Goal: Task Accomplishment & Management: Manage account settings

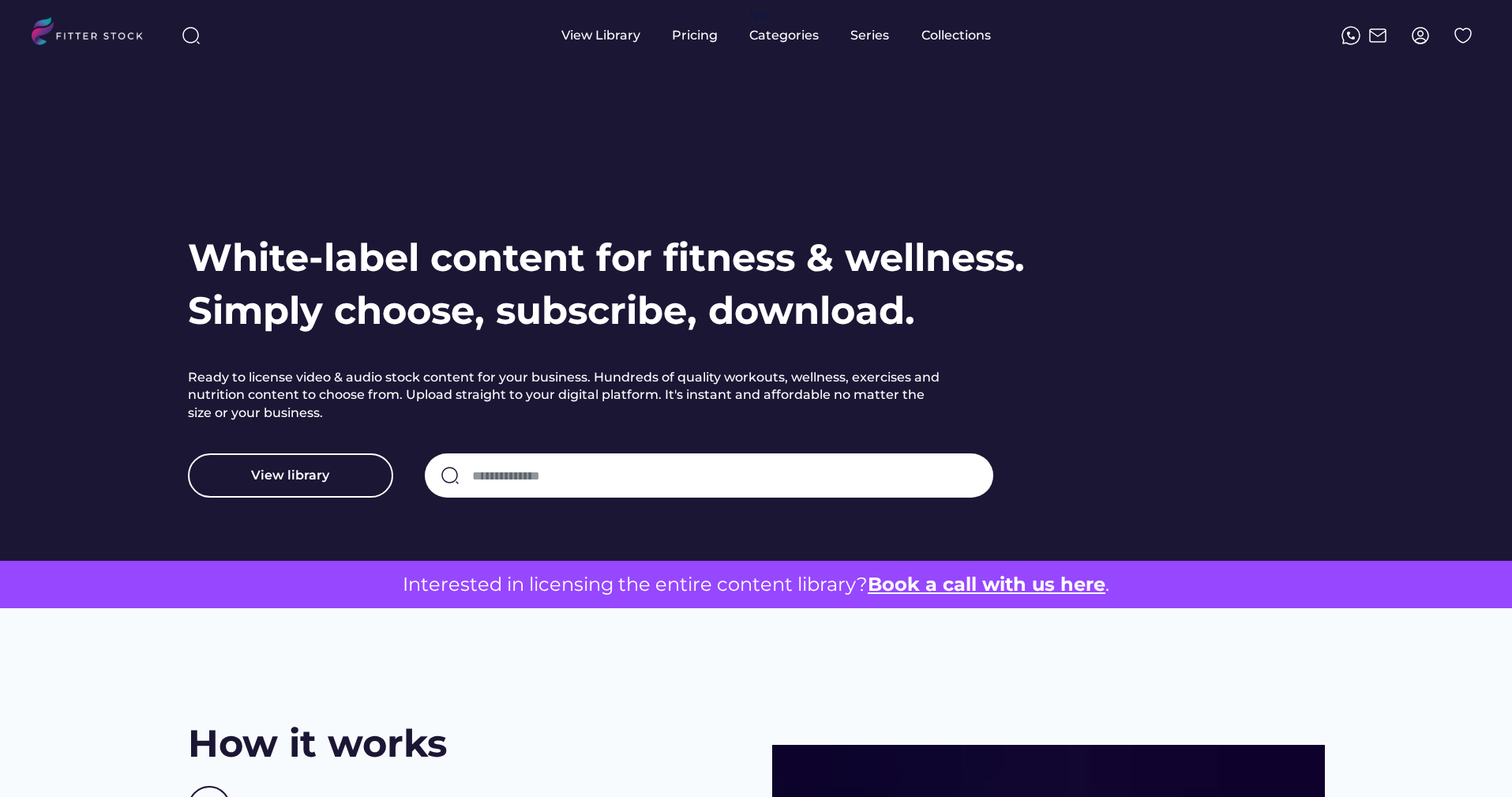
click at [1428, 39] on img at bounding box center [1420, 35] width 19 height 19
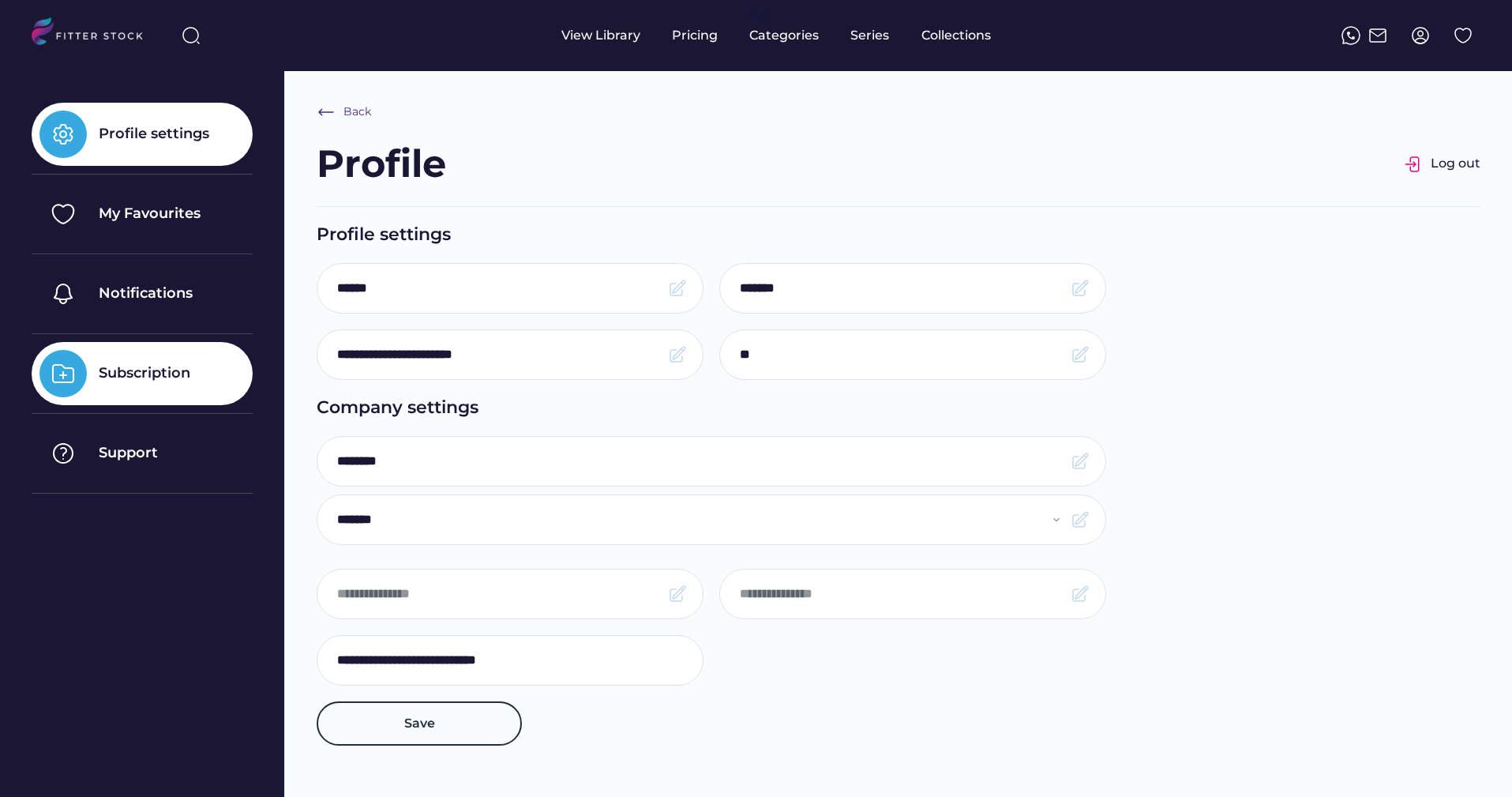
click at [190, 381] on div "Subscription" at bounding box center [144, 373] width 91 height 20
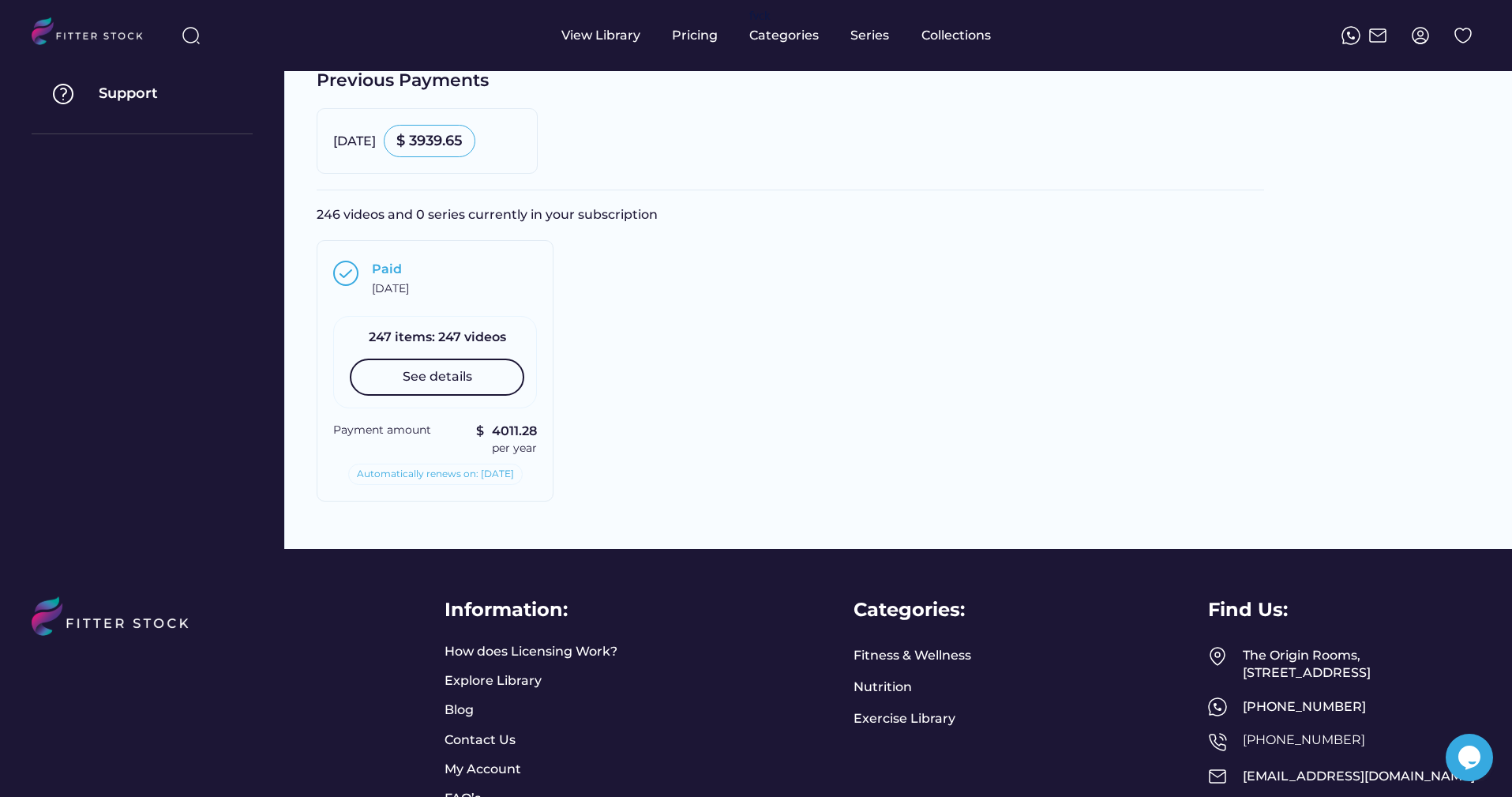
scroll to position [392, 0]
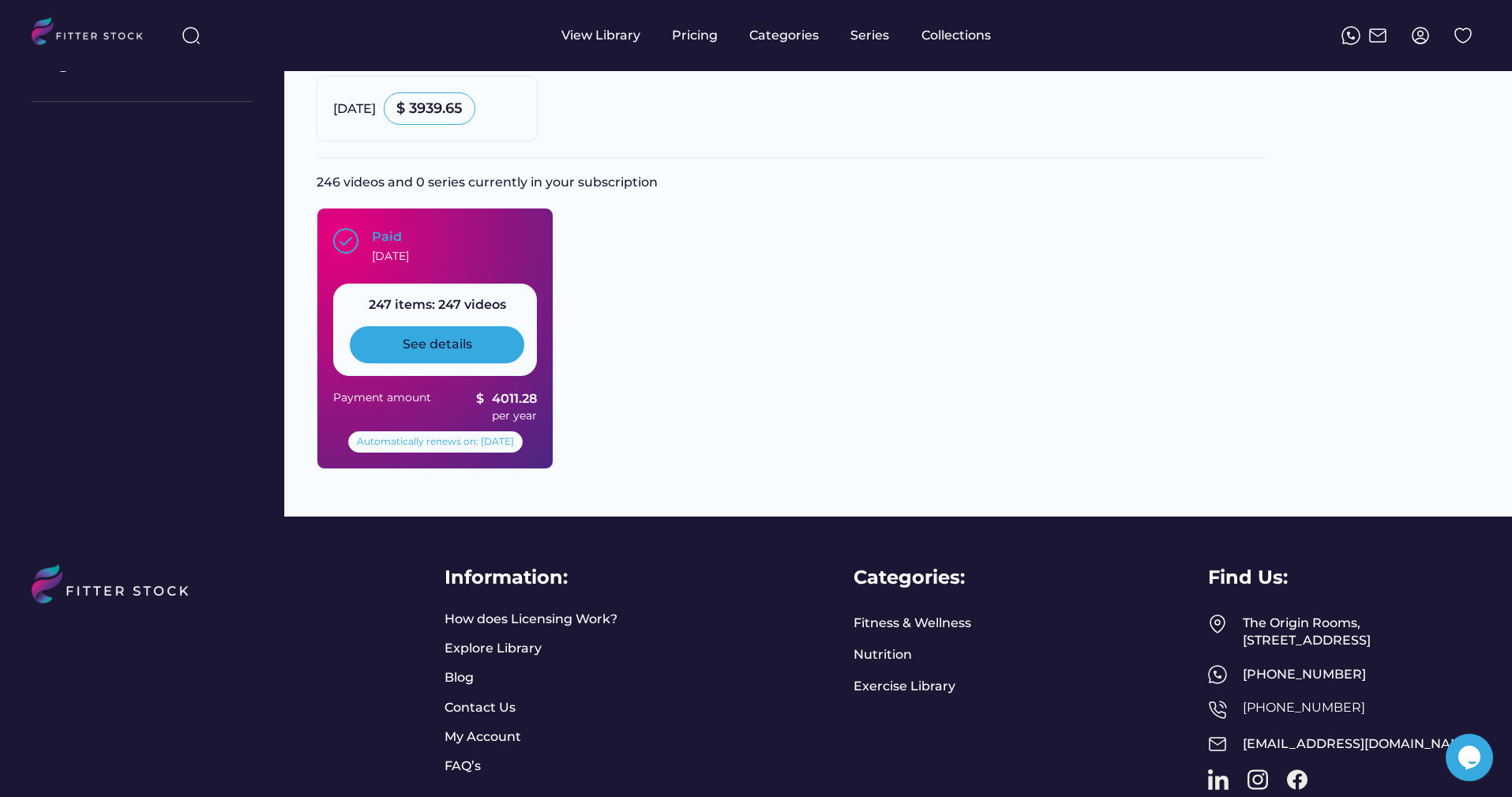
click at [400, 342] on div "See details" at bounding box center [438, 344] width 175 height 37
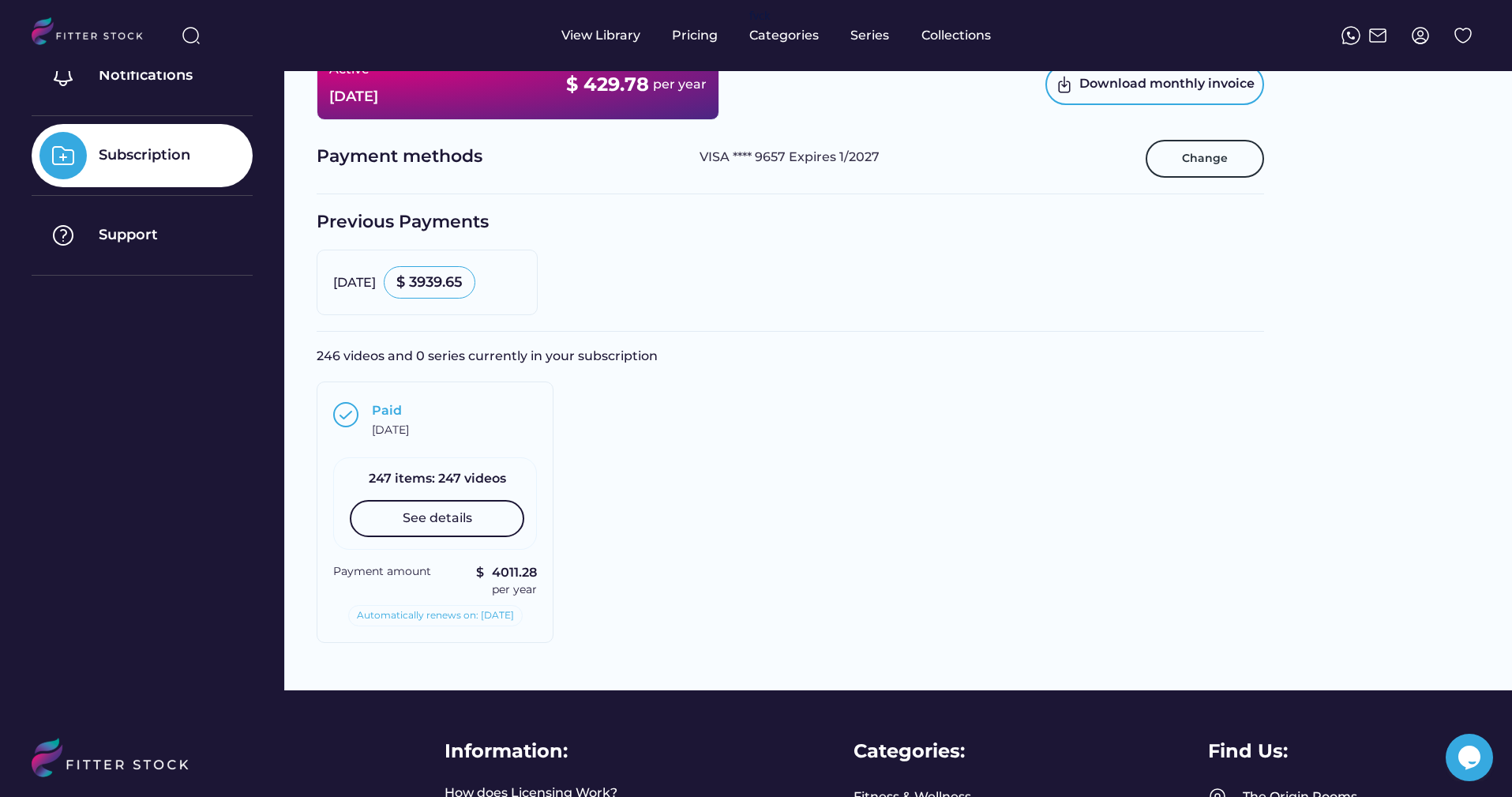
scroll to position [135, 0]
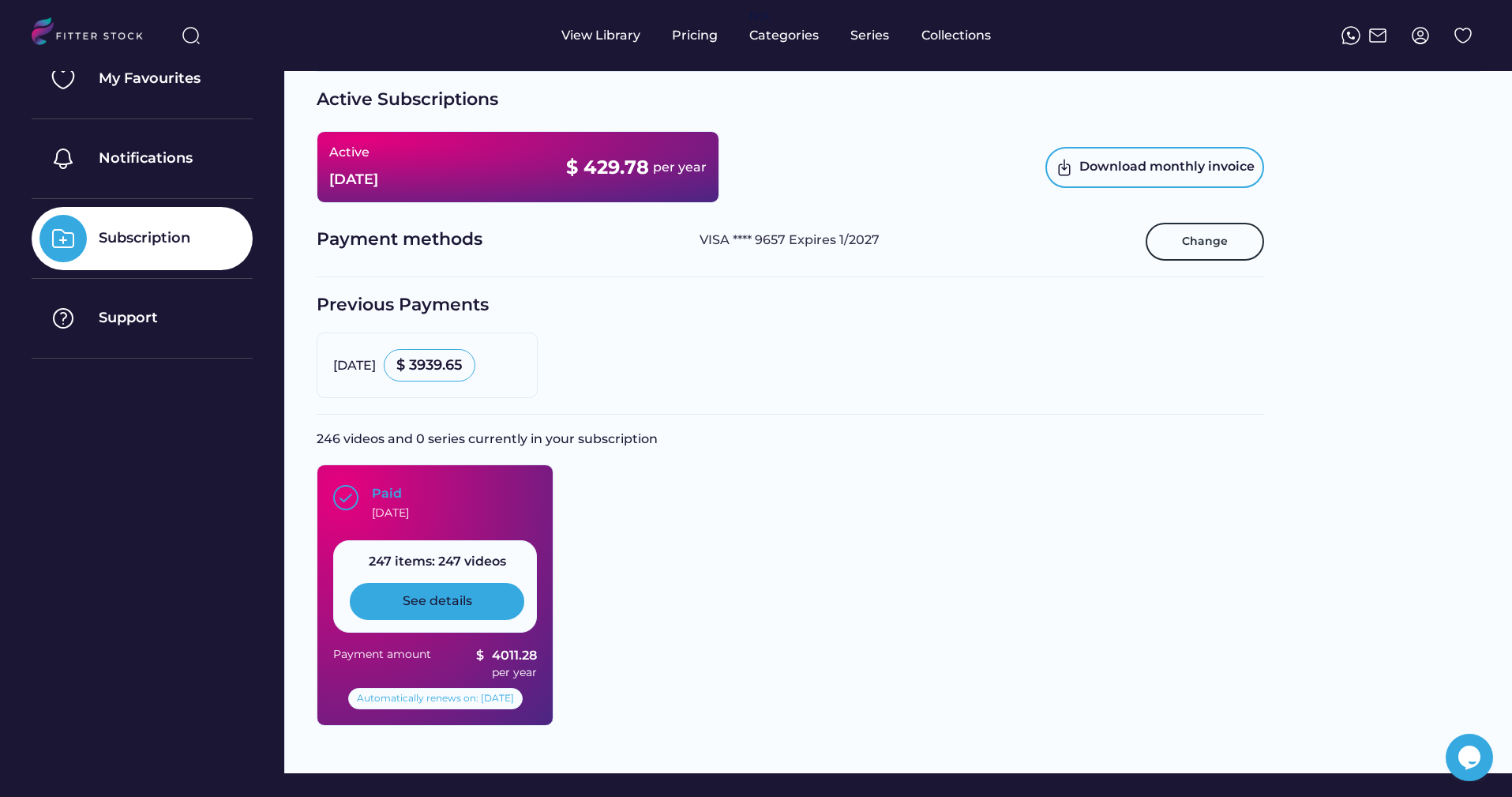
click at [491, 606] on div "See details" at bounding box center [438, 600] width 175 height 37
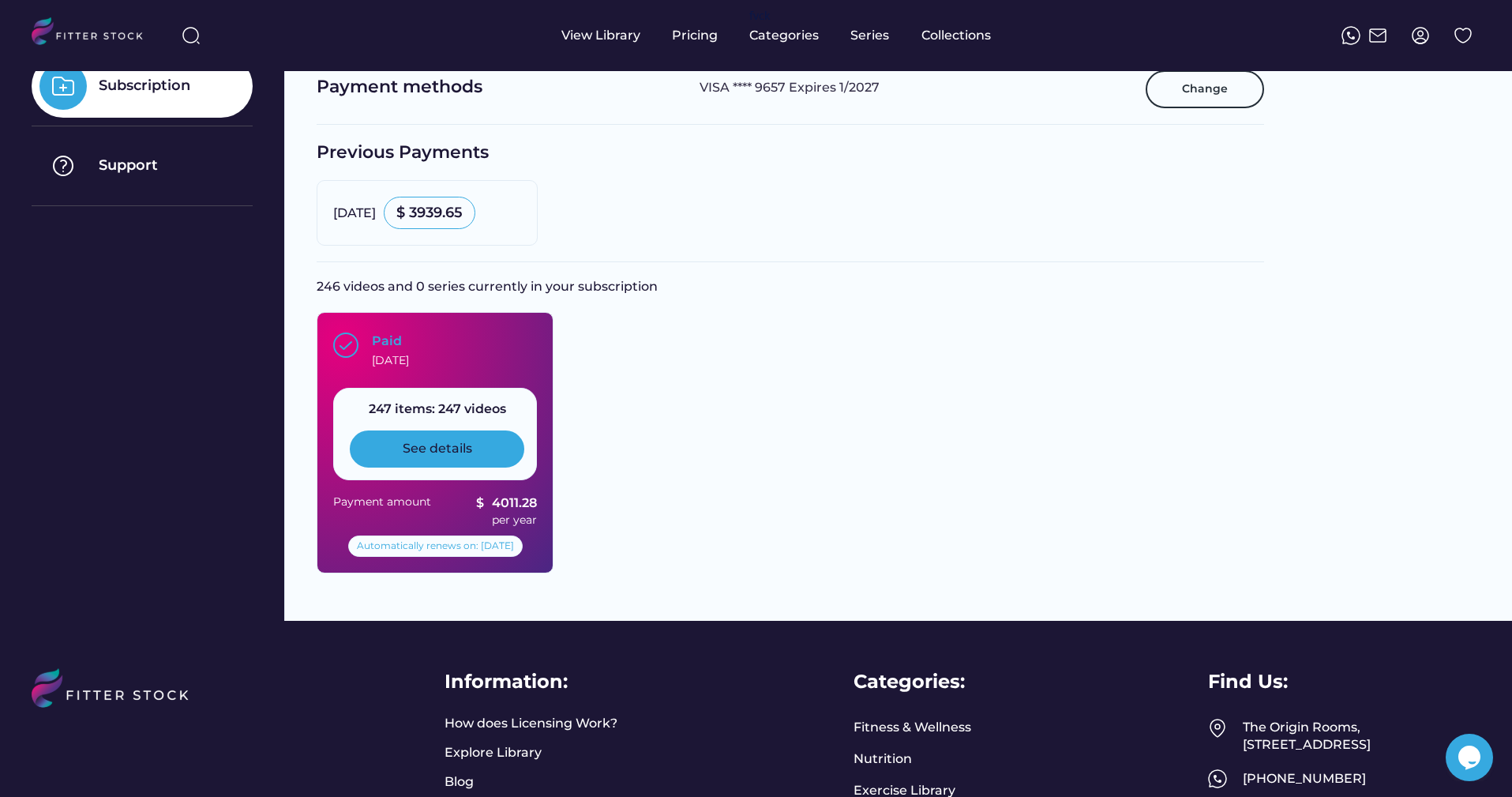
scroll to position [294, 0]
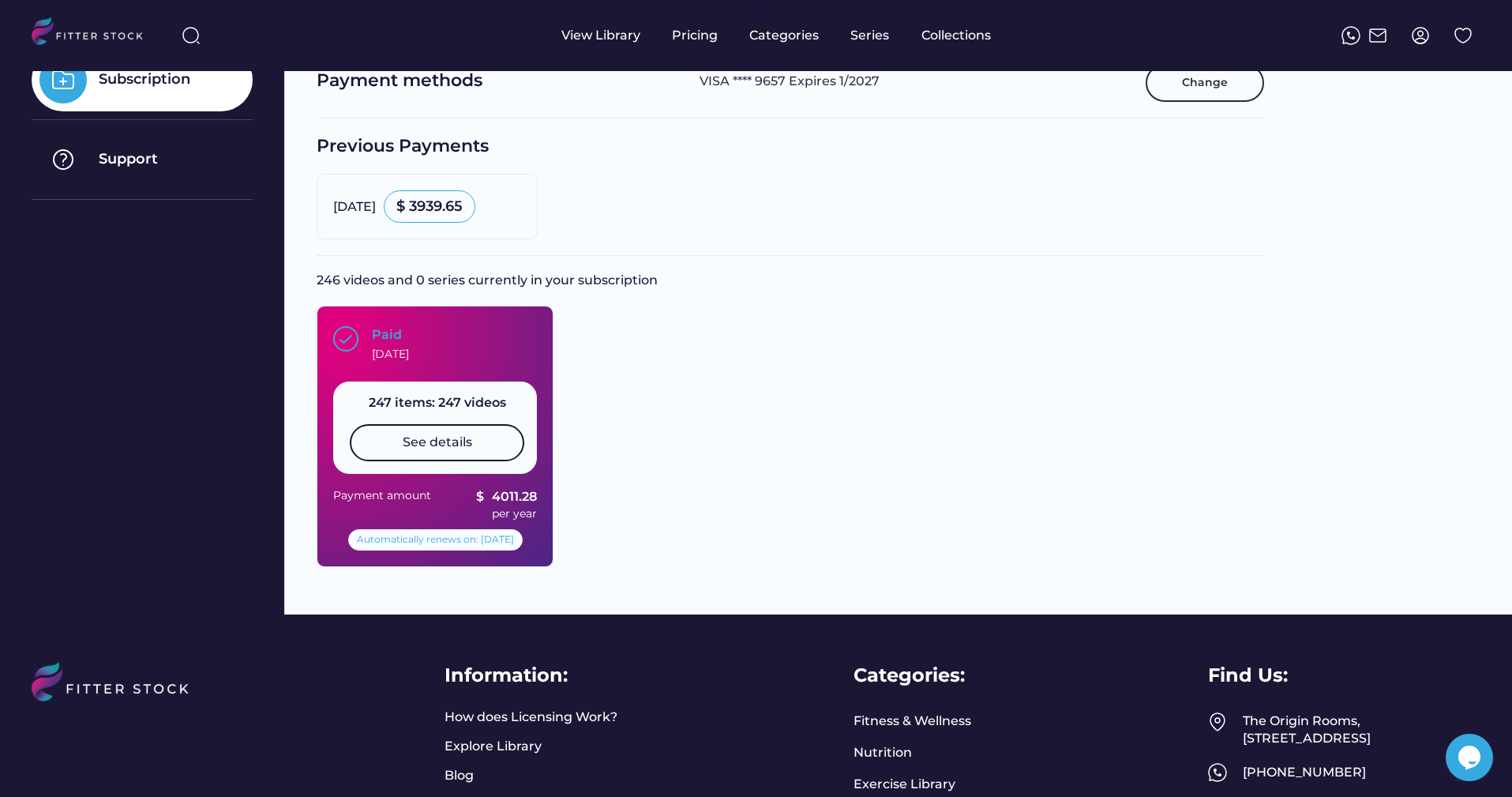
click at [483, 477] on div "Paid September 29, 2025 247 items: 247 videos See details Payment amount $ 4011…" at bounding box center [435, 436] width 237 height 261
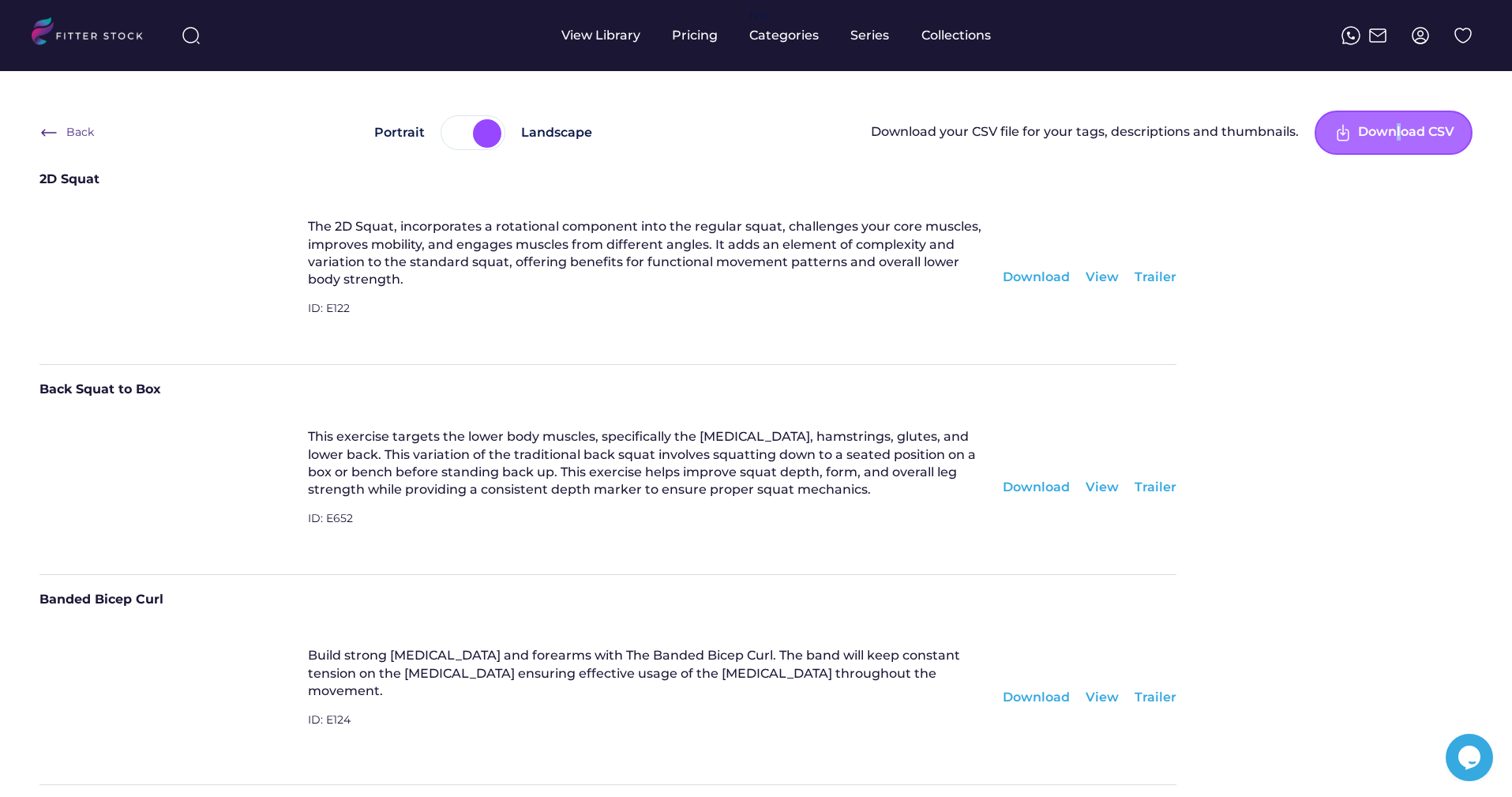
click at [1396, 126] on div "Download CSV" at bounding box center [1406, 132] width 96 height 19
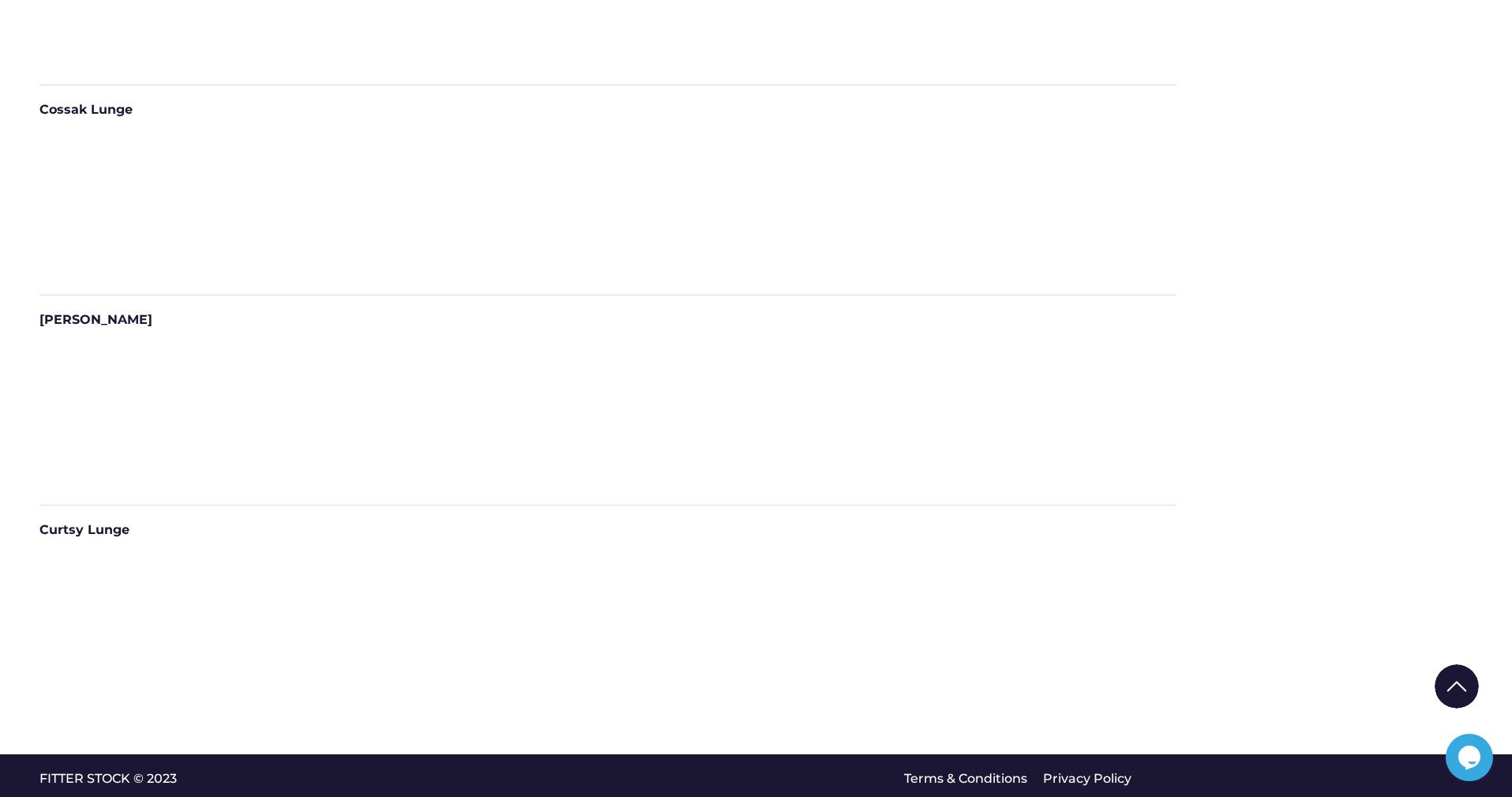
scroll to position [11015, 0]
